Goal: Obtain resource: Obtain resource

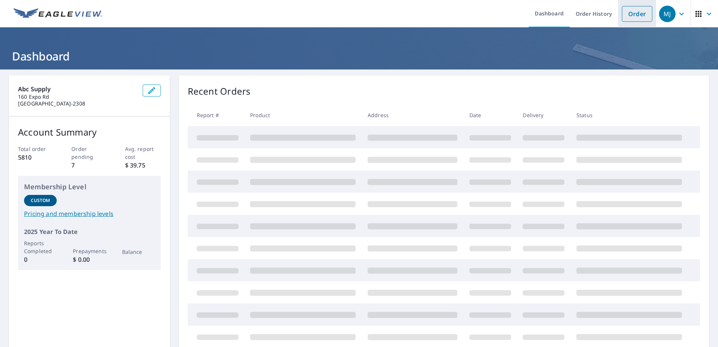
click at [633, 11] on link "Order" at bounding box center [637, 14] width 30 height 16
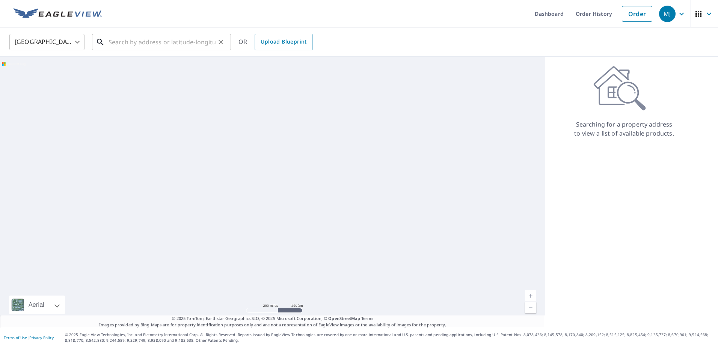
click at [144, 47] on input "text" at bounding box center [162, 42] width 107 height 21
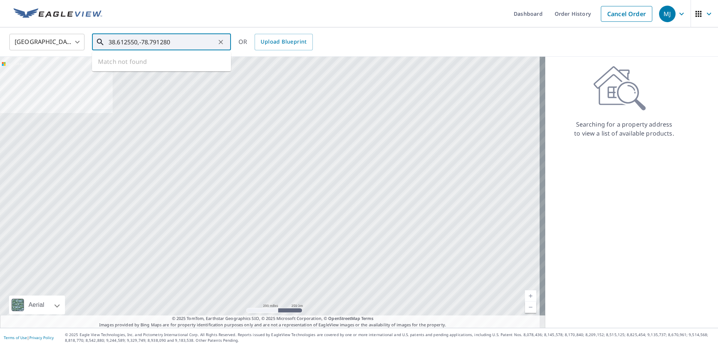
type input "38.612550,-78.791280"
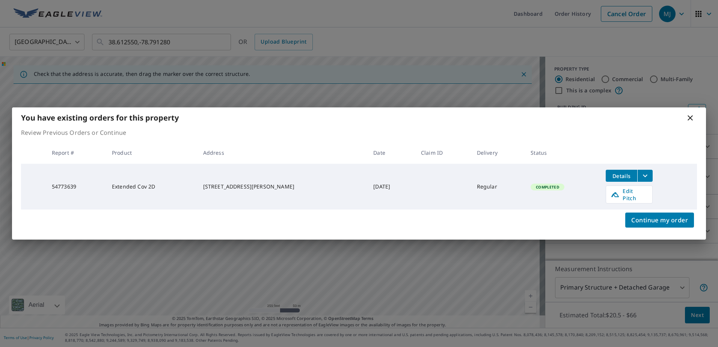
click at [641, 178] on icon "filesDropdownBtn-54773639" at bounding box center [645, 175] width 9 height 9
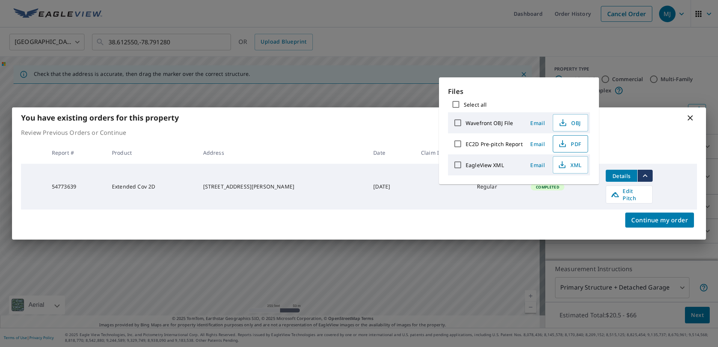
click at [570, 146] on span "PDF" at bounding box center [570, 143] width 24 height 9
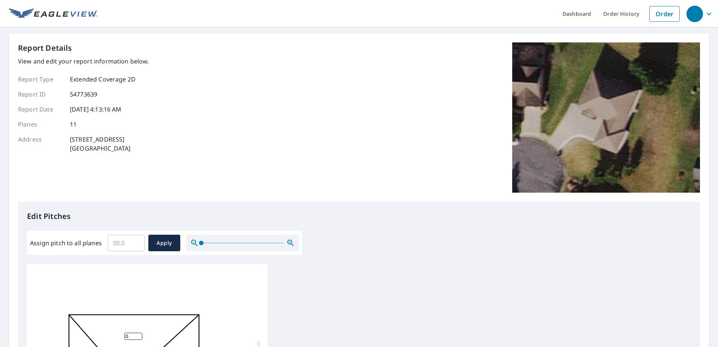
scroll to position [188, 0]
